Goal: Communication & Community: Participate in discussion

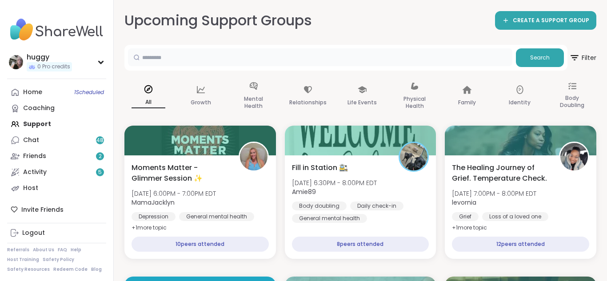
click at [347, 54] on input "text" at bounding box center [320, 57] width 384 height 18
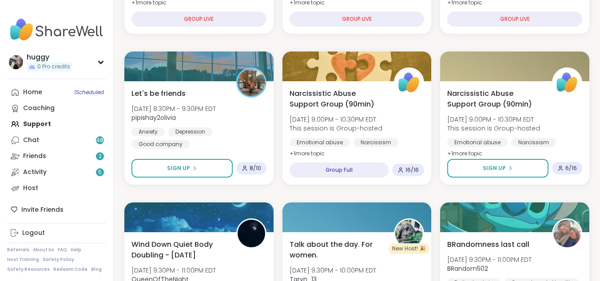
scroll to position [533, 0]
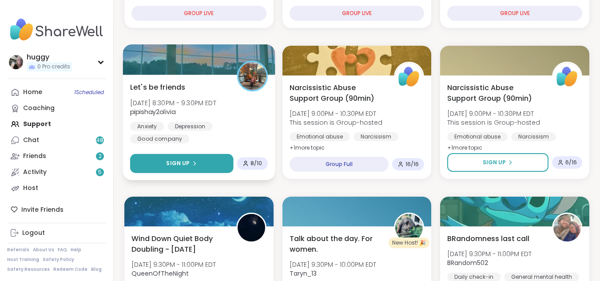
click at [195, 157] on button "Sign Up" at bounding box center [181, 163] width 103 height 19
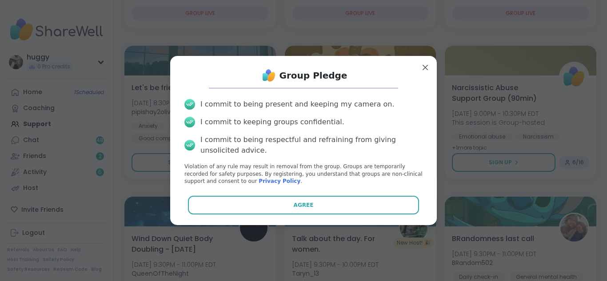
click at [259, 194] on div "Group Pledge I commit to being present and keeping my camera on. I commit to ke…" at bounding box center [303, 140] width 252 height 155
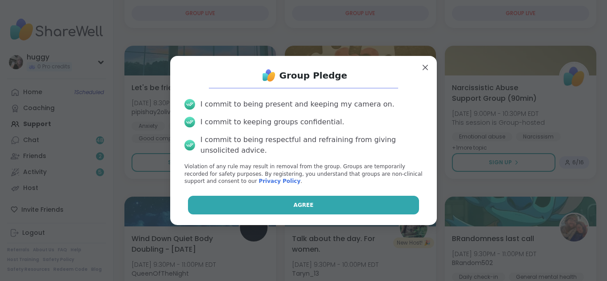
click at [259, 196] on button "Agree" at bounding box center [303, 205] width 231 height 19
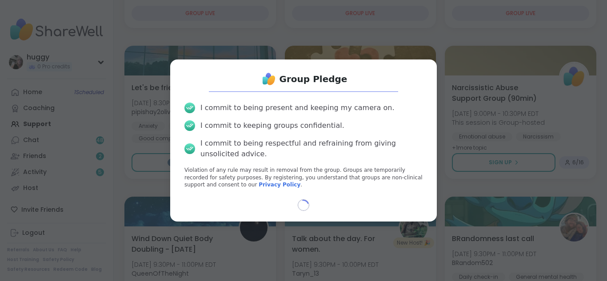
select select "**"
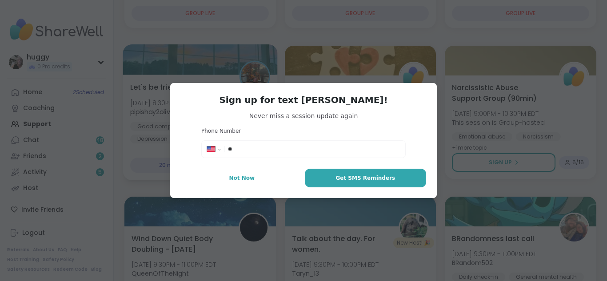
click at [247, 175] on button "Not Now" at bounding box center [242, 178] width 122 height 19
type textarea "*"
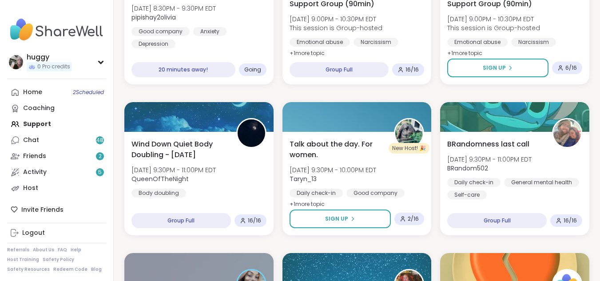
scroll to position [657, 0]
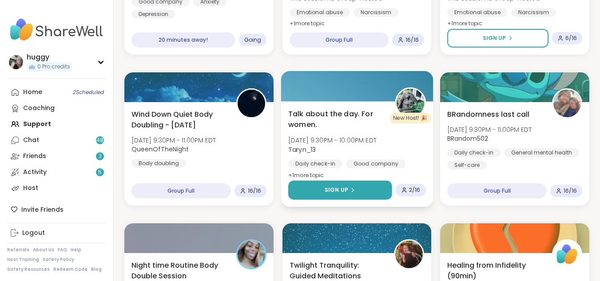
click at [346, 181] on button "Sign Up" at bounding box center [339, 190] width 103 height 19
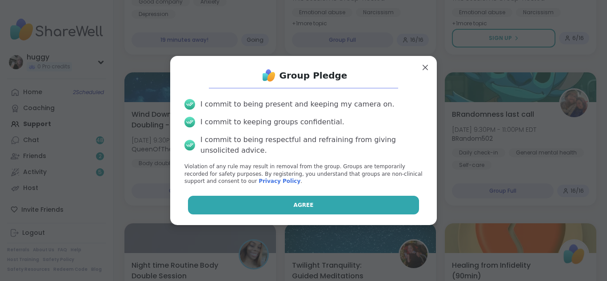
click at [330, 196] on button "Agree" at bounding box center [303, 205] width 231 height 19
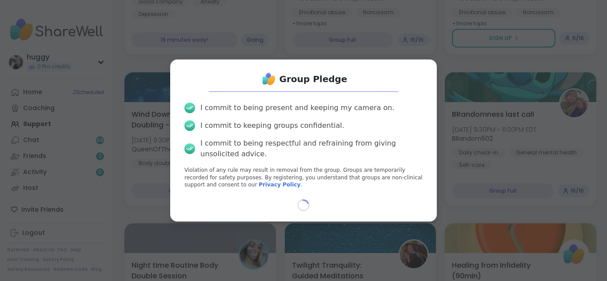
select select "**"
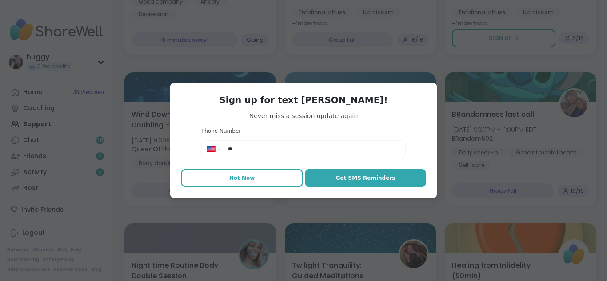
click at [265, 173] on button "Not Now" at bounding box center [242, 178] width 122 height 19
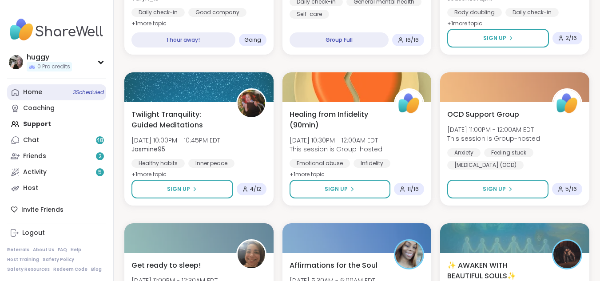
click at [98, 90] on span "3 Scheduled" at bounding box center [88, 92] width 31 height 7
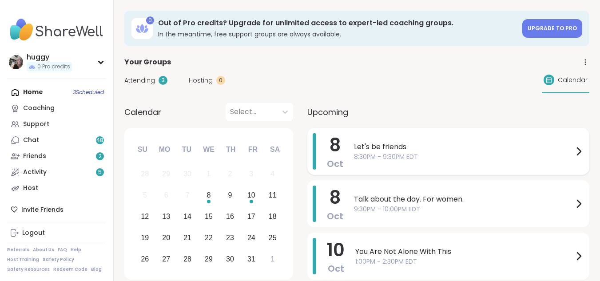
click at [354, 146] on span "Let's be friends" at bounding box center [463, 147] width 219 height 11
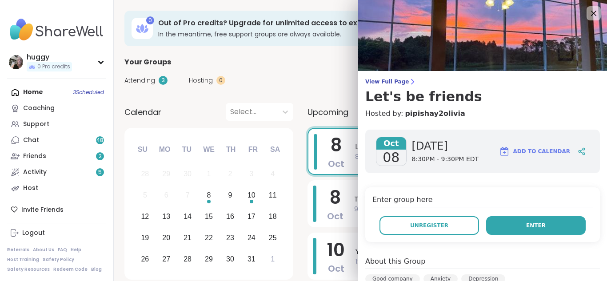
click at [501, 220] on button "Enter" at bounding box center [535, 225] width 99 height 19
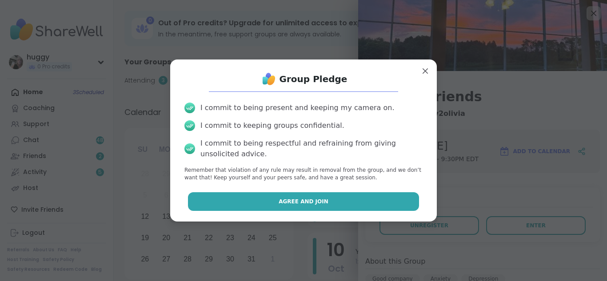
click at [362, 207] on button "Agree and Join" at bounding box center [303, 201] width 231 height 19
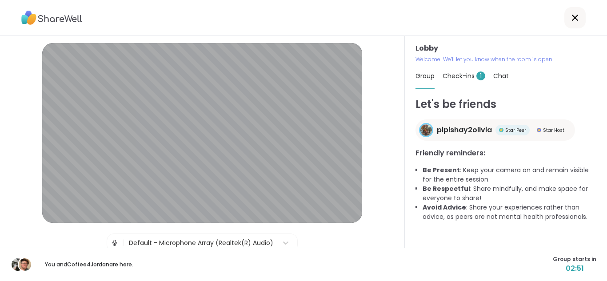
click at [465, 74] on span "Check-ins 1" at bounding box center [463, 76] width 43 height 9
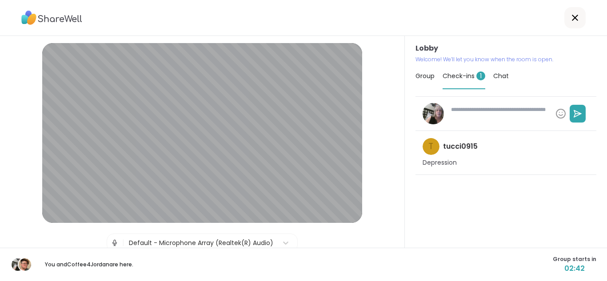
click at [451, 121] on textarea at bounding box center [499, 113] width 104 height 23
type textarea "*"
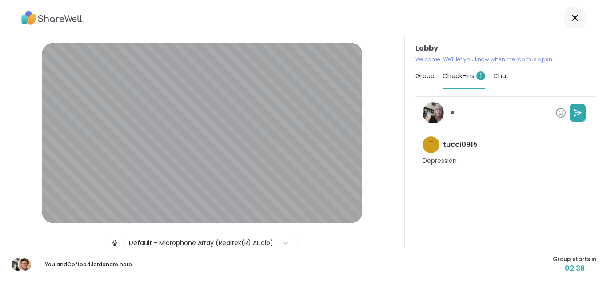
type textarea "*"
type textarea "***"
type textarea "*"
type textarea "****"
type textarea "*"
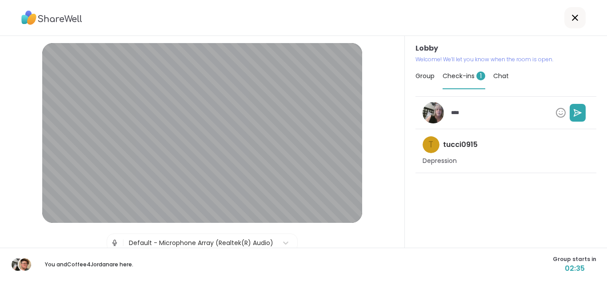
type textarea "*****"
type textarea "*"
type textarea "******"
type textarea "*"
type textarea "*******"
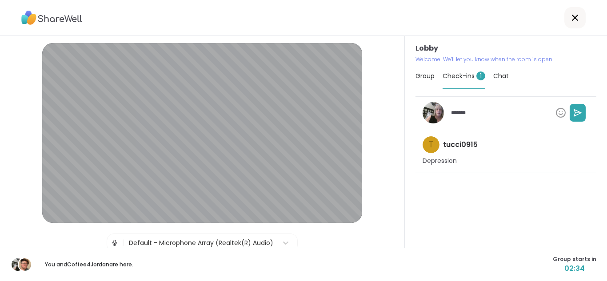
type textarea "*"
type textarea "********"
type textarea "*"
type textarea "*********"
type textarea "*"
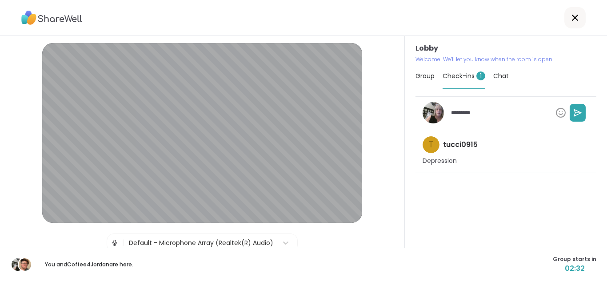
type textarea "**********"
type textarea "*"
type textarea "**********"
click at [573, 115] on icon at bounding box center [577, 112] width 9 height 9
type textarea "*"
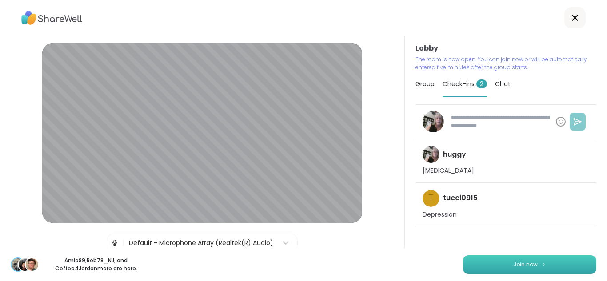
click at [528, 260] on button "Join now" at bounding box center [529, 264] width 133 height 19
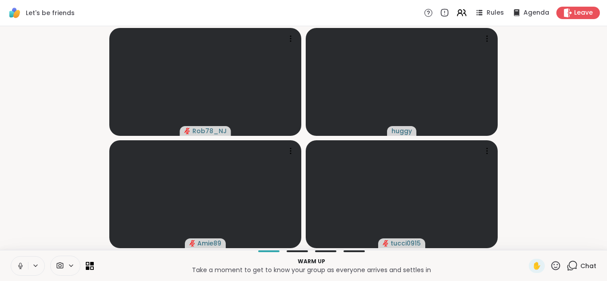
click at [70, 265] on icon at bounding box center [71, 266] width 7 height 8
click at [71, 265] on icon at bounding box center [71, 266] width 7 height 8
click at [60, 264] on icon at bounding box center [60, 266] width 7 height 6
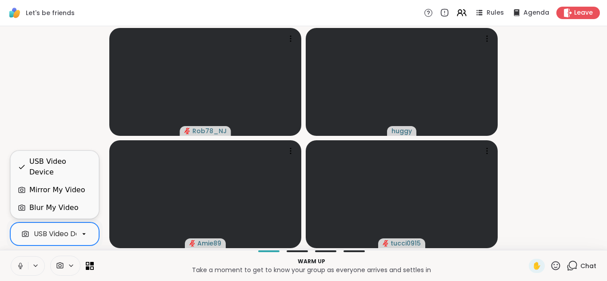
click at [83, 230] on div at bounding box center [83, 234] width 15 height 15
click at [52, 204] on div "Blur My Video" at bounding box center [53, 208] width 49 height 11
click at [56, 266] on icon at bounding box center [60, 266] width 8 height 8
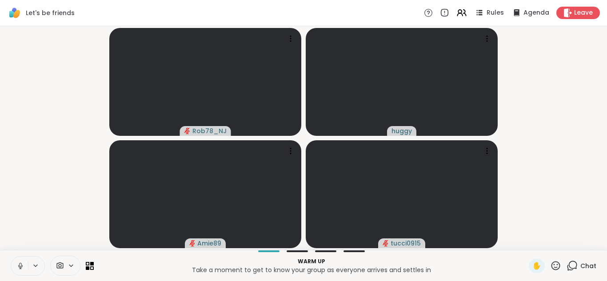
click at [54, 265] on span at bounding box center [59, 266] width 17 height 8
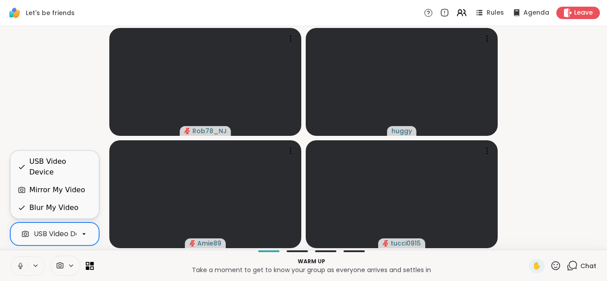
click at [82, 231] on icon at bounding box center [84, 234] width 8 height 8
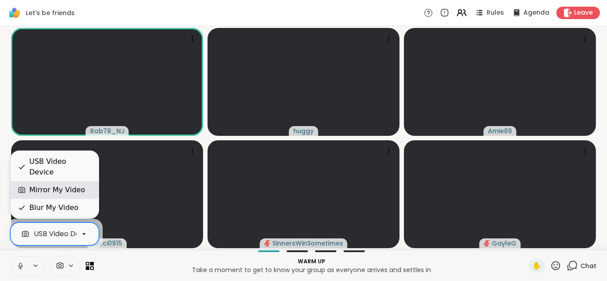
click at [59, 196] on div "Mirror My Video" at bounding box center [55, 190] width 88 height 18
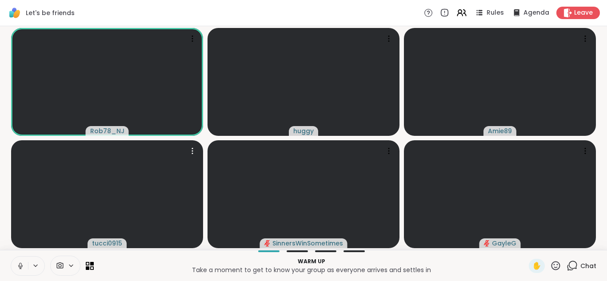
click at [59, 196] on video at bounding box center [107, 194] width 192 height 108
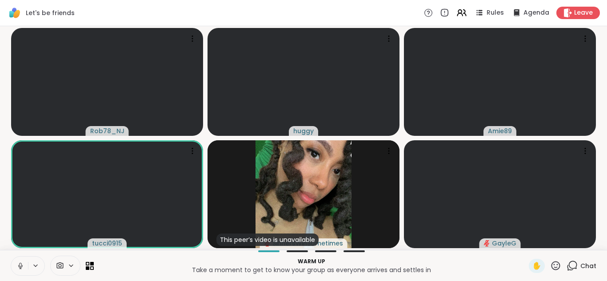
click at [63, 264] on icon at bounding box center [60, 266] width 7 height 6
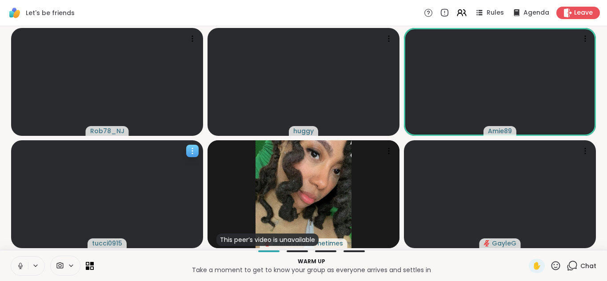
click at [187, 151] on div at bounding box center [192, 151] width 12 height 12
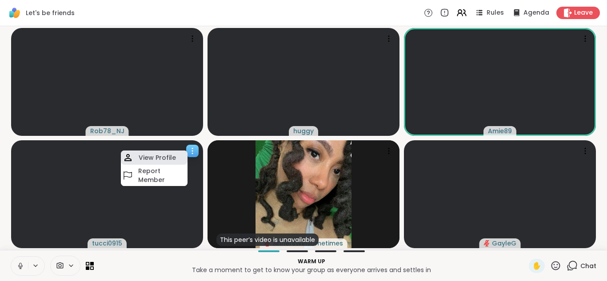
click at [128, 157] on icon at bounding box center [127, 157] width 7 height 7
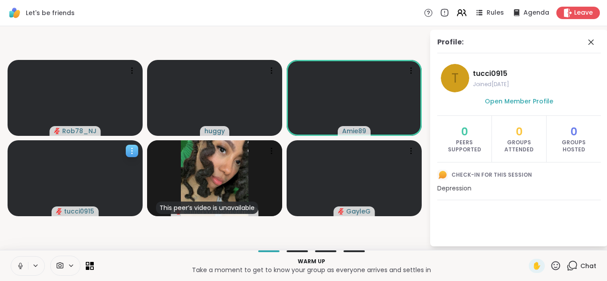
click at [128, 156] on div at bounding box center [132, 151] width 12 height 12
click at [174, 123] on video at bounding box center [214, 98] width 135 height 76
click at [59, 260] on div at bounding box center [65, 266] width 30 height 20
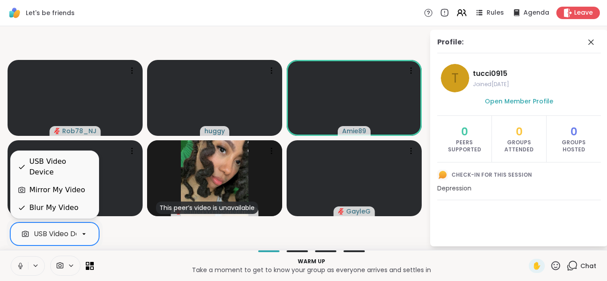
click at [53, 230] on div "USB Video Device" at bounding box center [64, 234] width 60 height 11
click at [78, 207] on div "Blur My Video" at bounding box center [55, 208] width 74 height 11
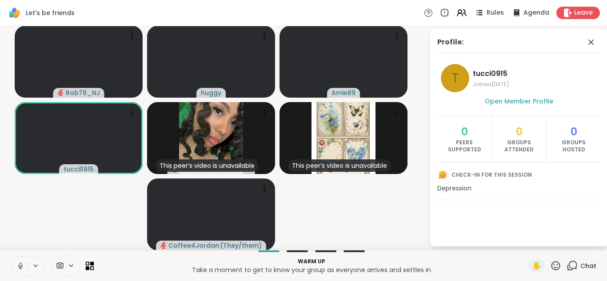
click at [87, 263] on icon at bounding box center [88, 264] width 4 height 4
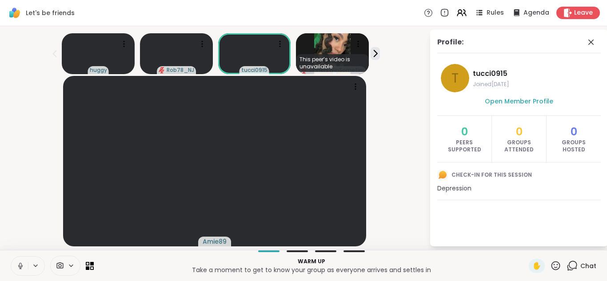
click at [61, 267] on icon at bounding box center [60, 266] width 7 height 6
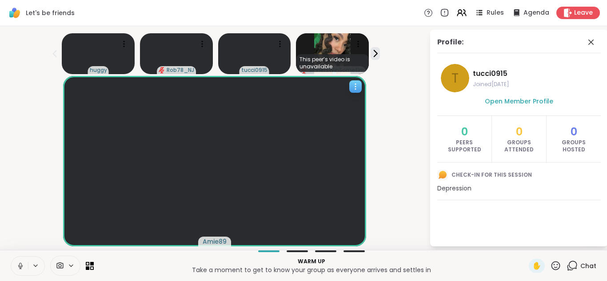
click at [356, 91] on div at bounding box center [355, 86] width 12 height 12
click at [386, 99] on div "tucci0915" at bounding box center [214, 161] width 418 height 171
click at [88, 45] on video at bounding box center [98, 53] width 73 height 41
click at [137, 175] on video at bounding box center [214, 161] width 303 height 171
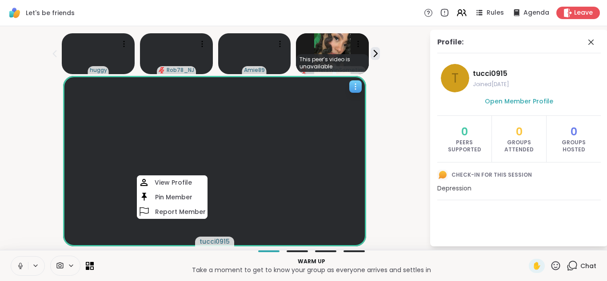
click at [132, 170] on video at bounding box center [214, 161] width 303 height 171
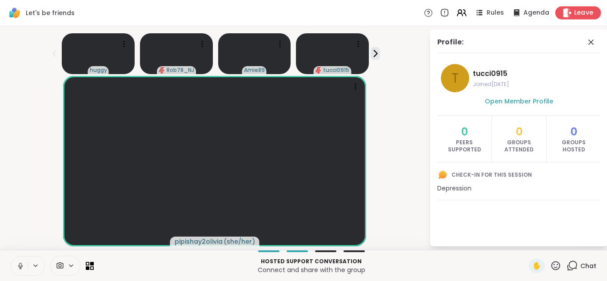
click at [574, 17] on span "Leave" at bounding box center [584, 12] width 20 height 9
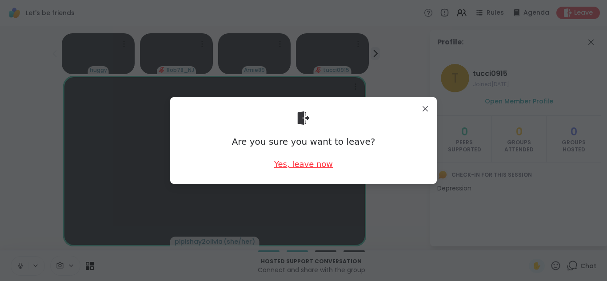
click at [291, 165] on div "Yes, leave now" at bounding box center [303, 164] width 59 height 11
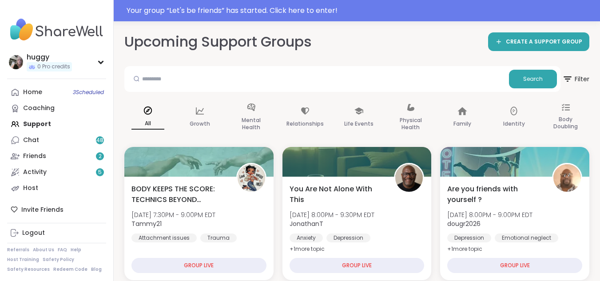
click at [38, 124] on div "Home 3 Scheduled Coaching Support Chat 48 Friends 2 Activity 5 Host" at bounding box center [56, 140] width 99 height 112
click at [46, 123] on div "Home 3 Scheduled Coaching Support Chat 48 Friends 2 Activity 5 Host" at bounding box center [56, 140] width 99 height 112
click at [68, 93] on link "Home 3 Scheduled" at bounding box center [56, 92] width 99 height 16
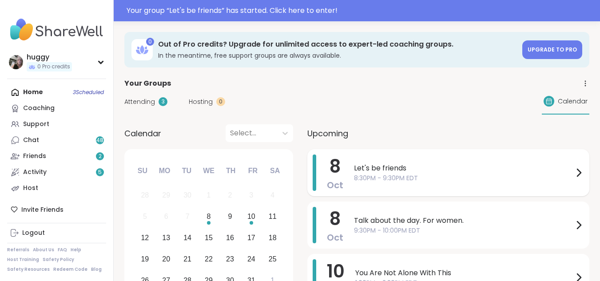
click at [378, 171] on span "Let's be friends" at bounding box center [463, 168] width 219 height 11
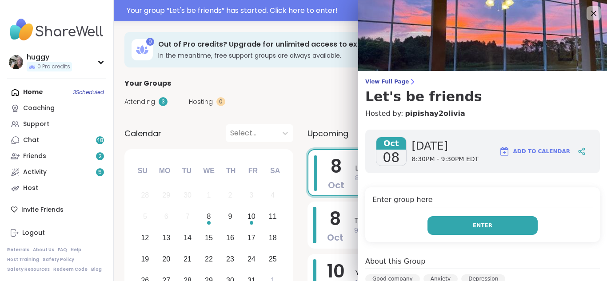
click at [443, 225] on button "Enter" at bounding box center [482, 225] width 110 height 19
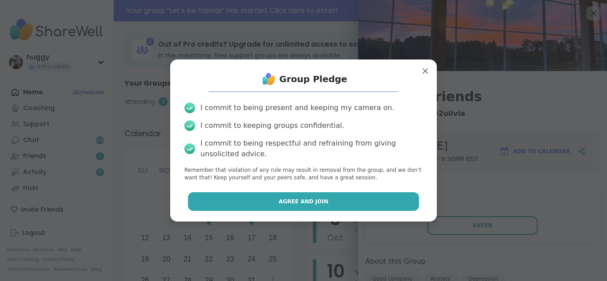
click at [299, 192] on button "Agree and Join" at bounding box center [303, 201] width 231 height 19
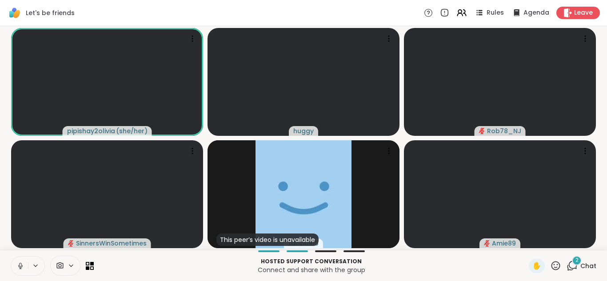
click at [22, 265] on icon at bounding box center [20, 266] width 8 height 8
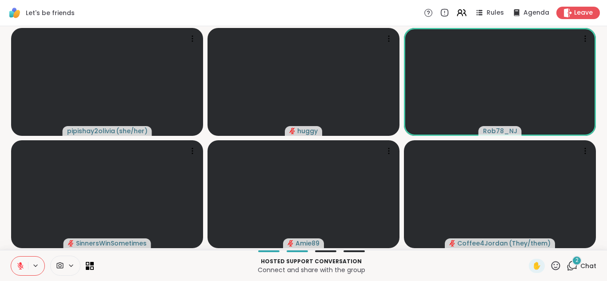
click at [17, 267] on icon at bounding box center [20, 266] width 8 height 8
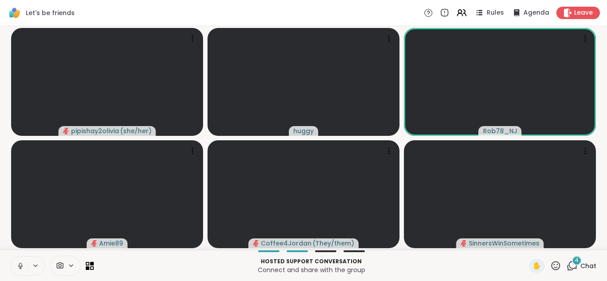
click at [572, 265] on div "4" at bounding box center [577, 261] width 10 height 10
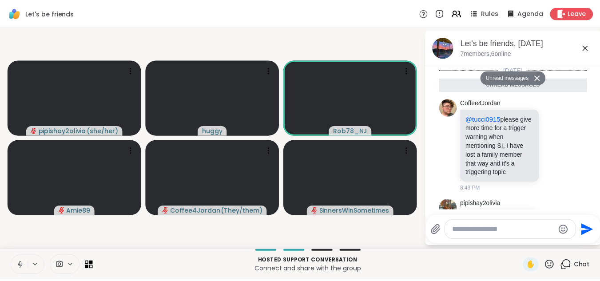
scroll to position [412, 0]
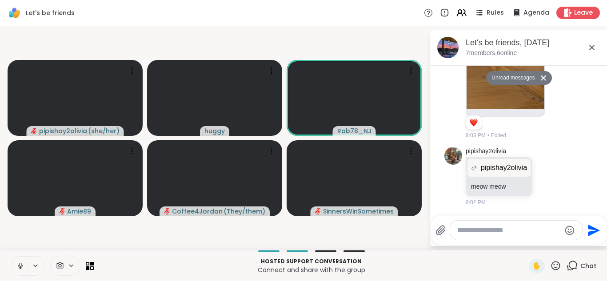
click at [589, 49] on icon at bounding box center [591, 47] width 11 height 11
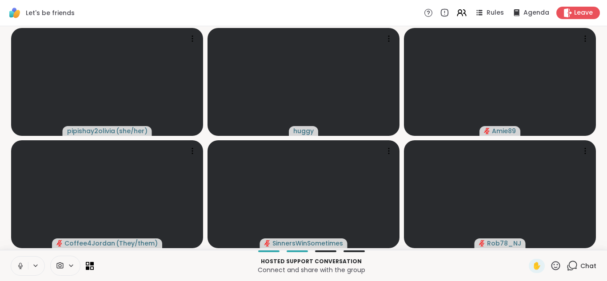
click at [19, 268] on icon at bounding box center [20, 266] width 8 height 8
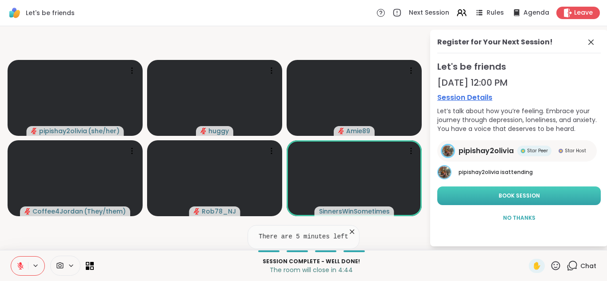
click at [511, 199] on span "Book Session" at bounding box center [518, 196] width 41 height 8
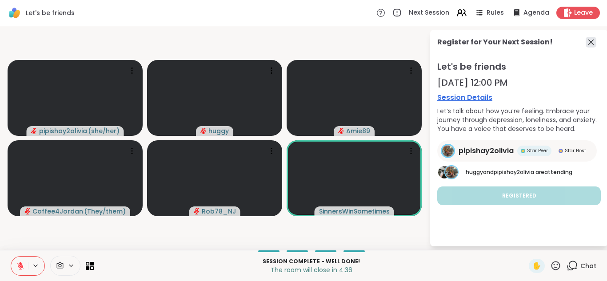
click at [587, 43] on icon at bounding box center [590, 42] width 11 height 11
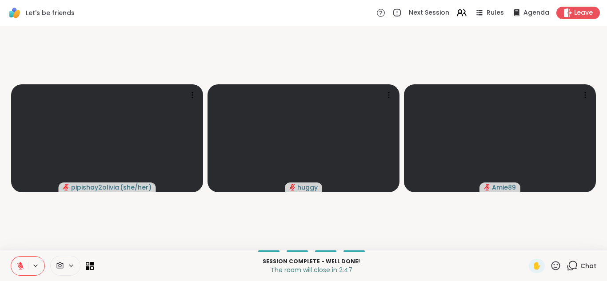
click at [592, 16] on div "Next Session Rules Agenda Leave" at bounding box center [487, 13] width 223 height 12
click at [574, 16] on span "Leave" at bounding box center [584, 12] width 20 height 9
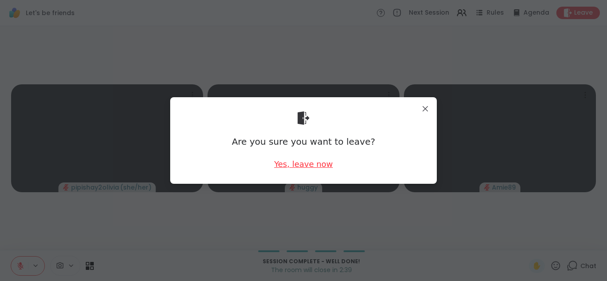
click at [301, 166] on div "Yes, leave now" at bounding box center [303, 164] width 59 height 11
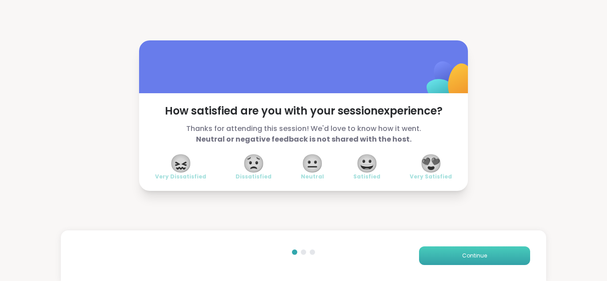
click at [482, 252] on button "Continue" at bounding box center [474, 256] width 111 height 19
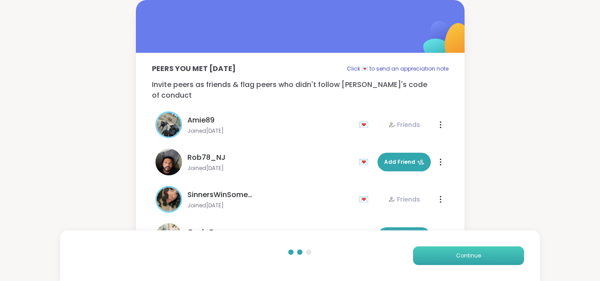
click at [482, 252] on button "Continue" at bounding box center [468, 256] width 111 height 19
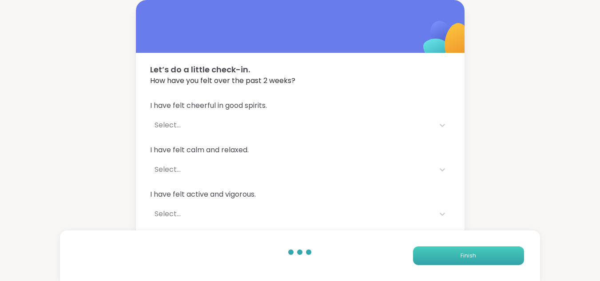
click at [482, 252] on button "Finish" at bounding box center [468, 256] width 111 height 19
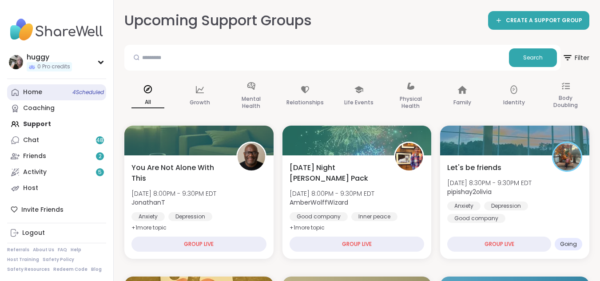
click at [92, 94] on span "4 Scheduled" at bounding box center [88, 92] width 32 height 7
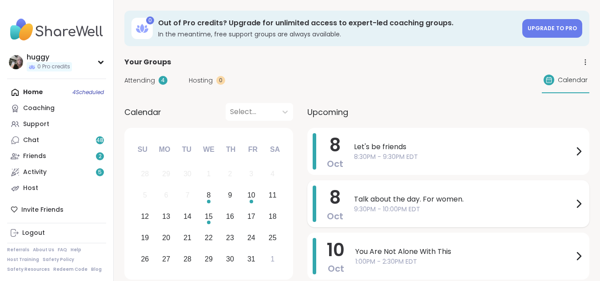
click at [350, 204] on div "[DATE] Talk about the day. For women. 9:30PM - 10:00PM EDT" at bounding box center [448, 203] width 282 height 47
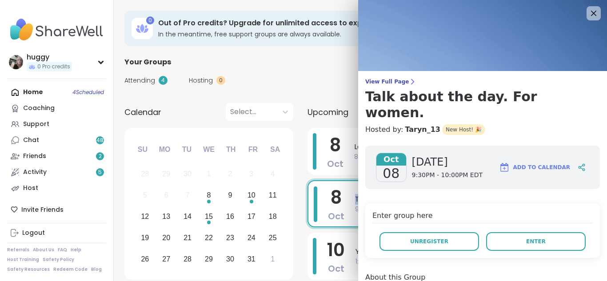
click at [350, 204] on div "[DATE] Talk about the day. For women. 9:30PM - 10:00PM EDT" at bounding box center [451, 203] width 289 height 47
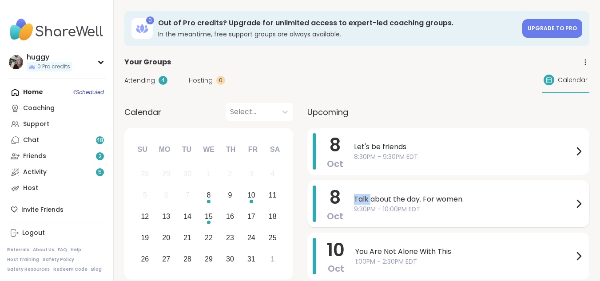
click at [350, 204] on div "[DATE] Talk about the day. For women. 9:30PM - 10:00PM EDT" at bounding box center [448, 203] width 282 height 47
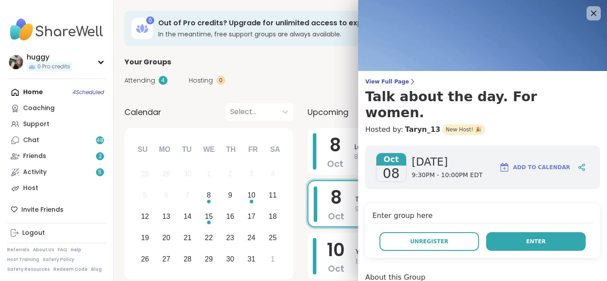
click at [526, 238] on span "Enter" at bounding box center [536, 242] width 20 height 8
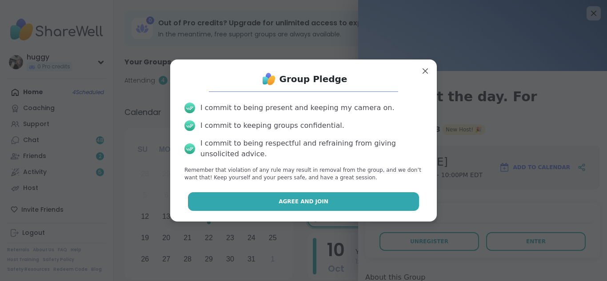
click at [294, 206] on button "Agree and Join" at bounding box center [303, 201] width 231 height 19
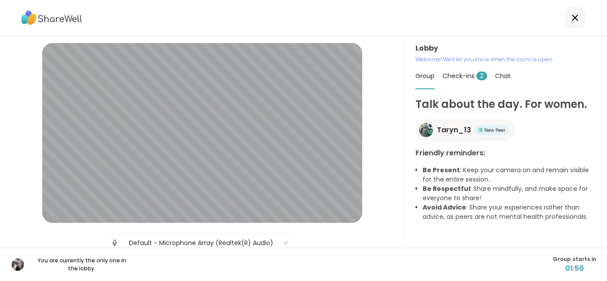
click at [461, 75] on span "Check-ins 2" at bounding box center [464, 76] width 44 height 9
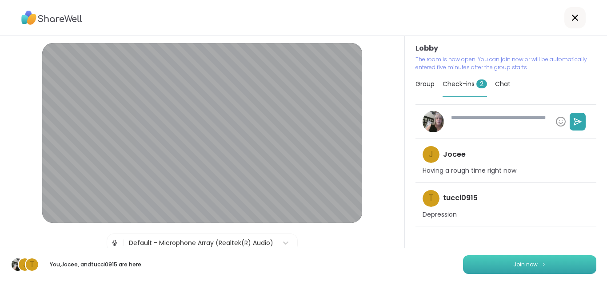
click at [515, 264] on span "Join now" at bounding box center [525, 265] width 24 height 8
type textarea "*"
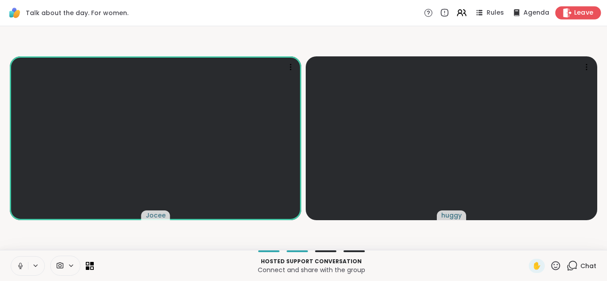
click at [563, 11] on icon at bounding box center [567, 12] width 8 height 9
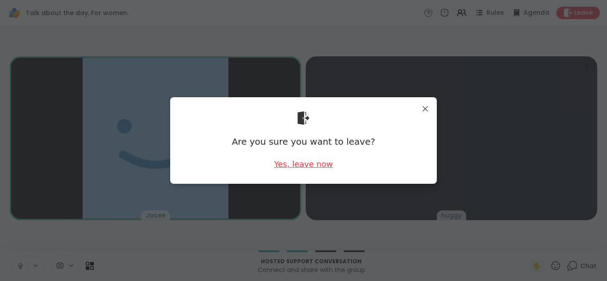
click at [312, 167] on div "Yes, leave now" at bounding box center [303, 164] width 59 height 11
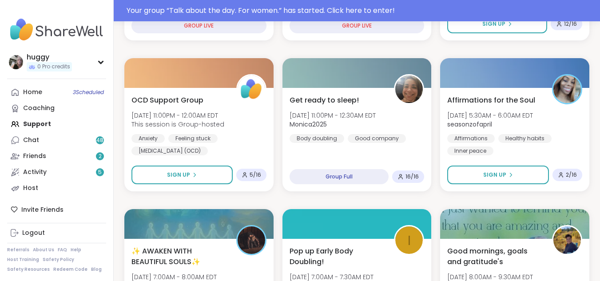
scroll to position [403, 0]
